Goal: Information Seeking & Learning: Learn about a topic

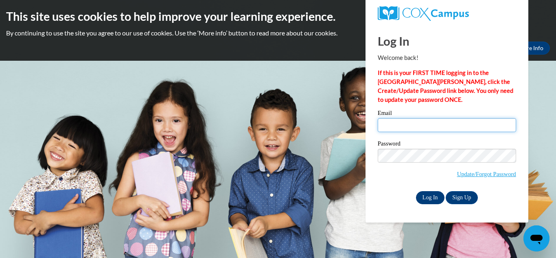
type input "emmjackson15@gmail.com"
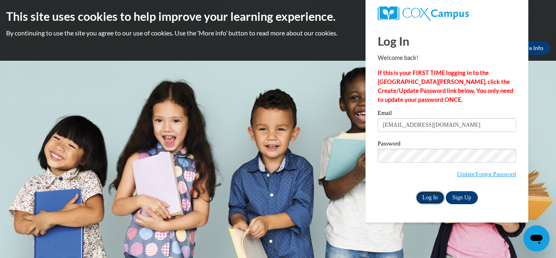
drag, startPoint x: 418, startPoint y: 198, endPoint x: 422, endPoint y: 197, distance: 4.2
click at [420, 198] on input "Log In" at bounding box center [430, 197] width 28 height 13
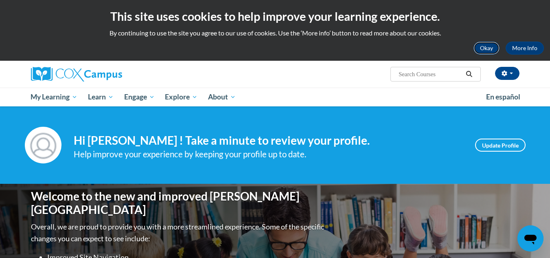
click at [482, 43] on button "Okay" at bounding box center [486, 48] width 26 height 13
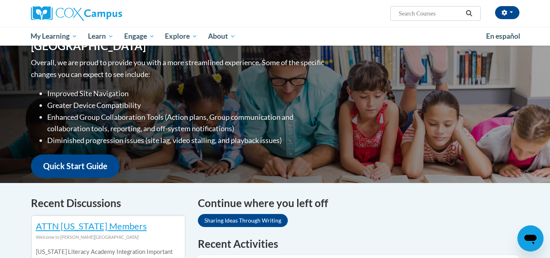
scroll to position [204, 0]
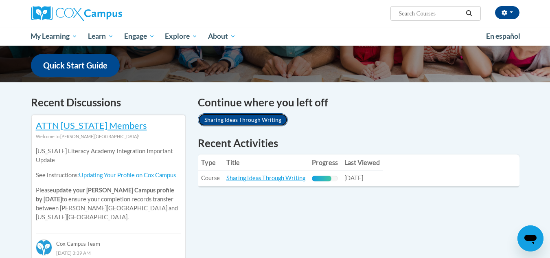
click at [230, 125] on link "Sharing Ideas Through Writing" at bounding box center [243, 119] width 90 height 13
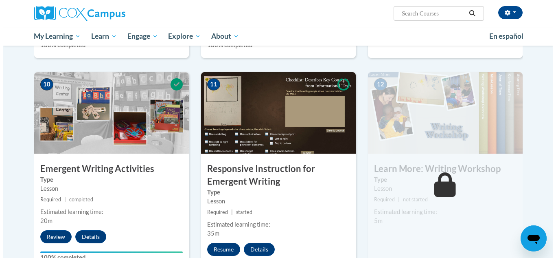
scroll to position [814, 0]
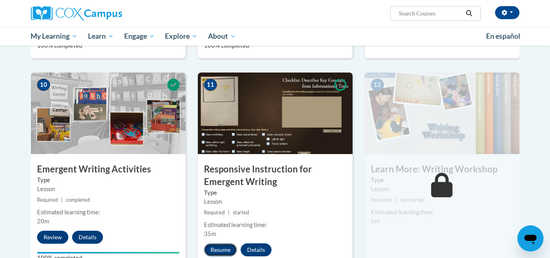
click at [213, 243] on button "Resume" at bounding box center [220, 249] width 33 height 13
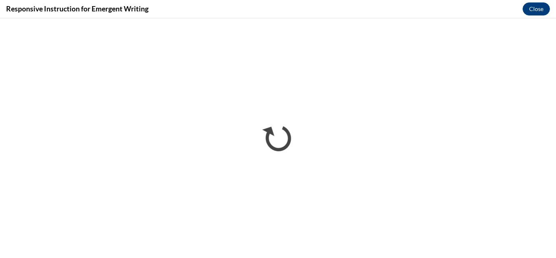
scroll to position [0, 0]
